Goal: Find specific page/section: Find specific page/section

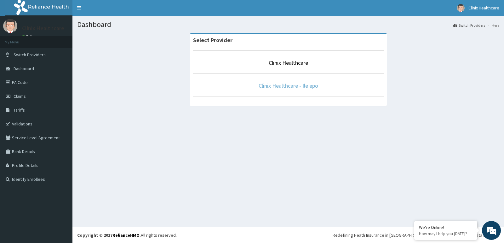
click at [313, 82] on link "Clinix Healthcare - Ile epo" at bounding box center [288, 85] width 60 height 7
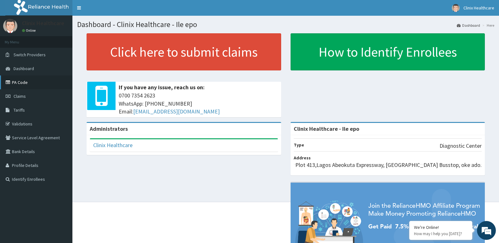
click at [21, 81] on link "PA Code" at bounding box center [36, 83] width 72 height 14
